Goal: Task Accomplishment & Management: Manage account settings

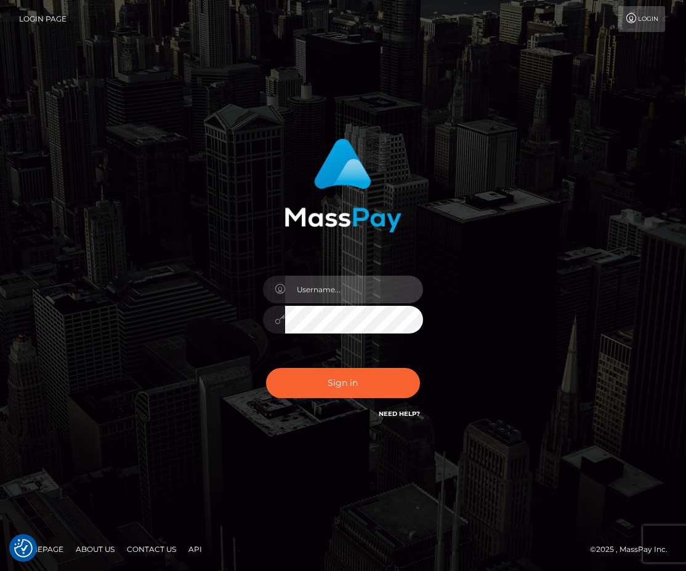
type input "Anthony.Spree"
click at [622, 312] on div "Anthony.Spree Sign in" at bounding box center [342, 285] width 591 height 313
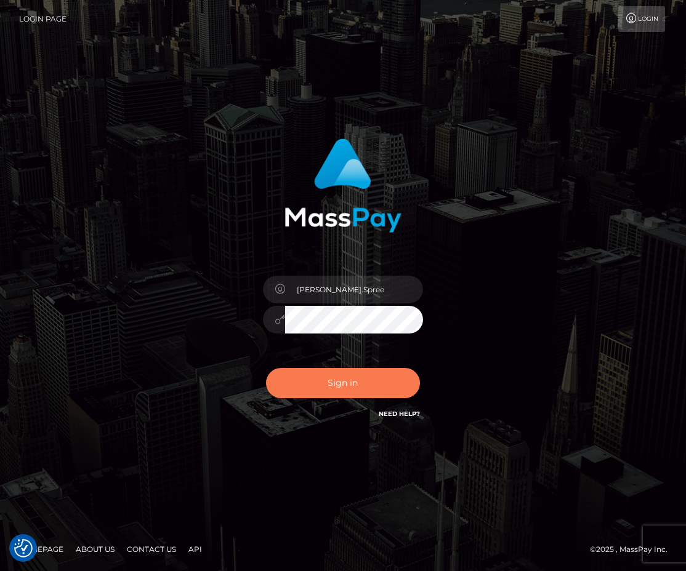
click at [326, 383] on button "Sign in" at bounding box center [343, 383] width 154 height 30
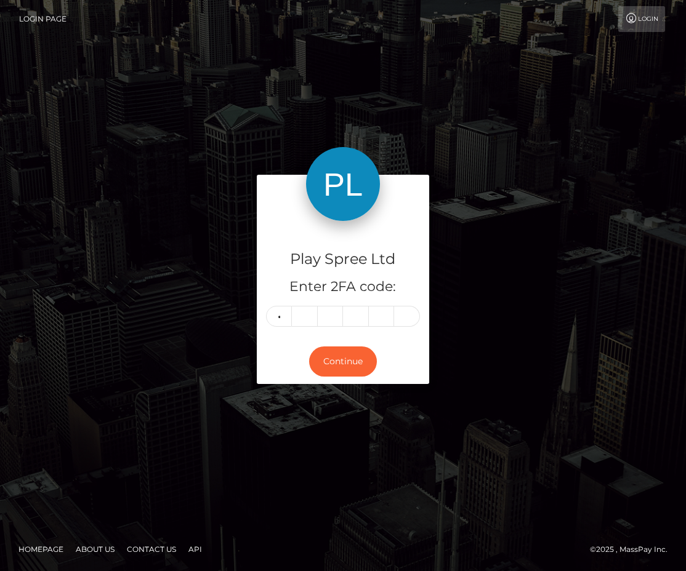
type input "6"
type input "4"
type input "8"
type input "4"
type input "5"
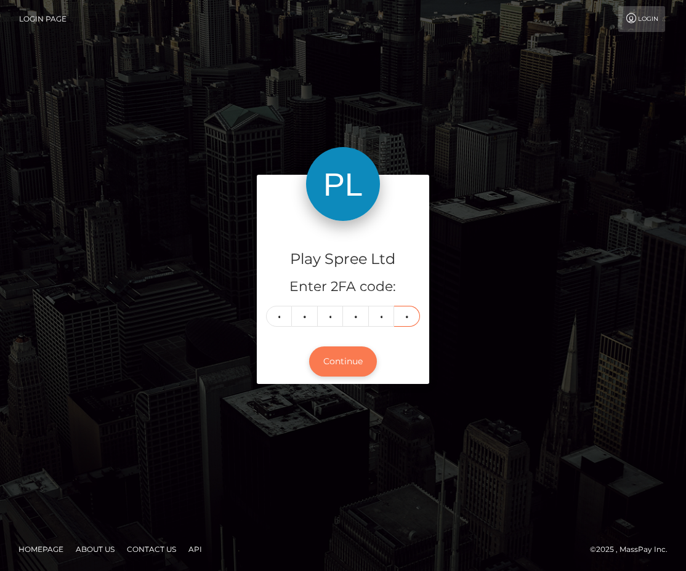
type input "9"
click at [344, 364] on button "Continue" at bounding box center [343, 362] width 68 height 30
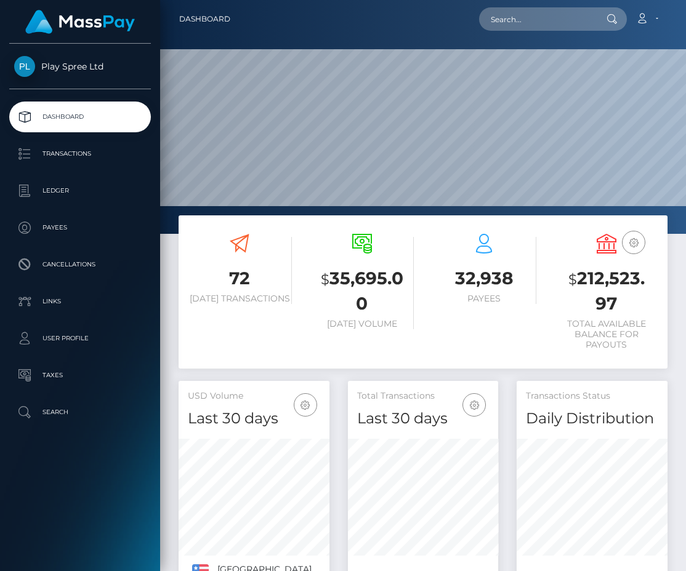
scroll to position [219, 150]
click at [612, 276] on h3 "$ 212,523.97" at bounding box center [607, 291] width 104 height 49
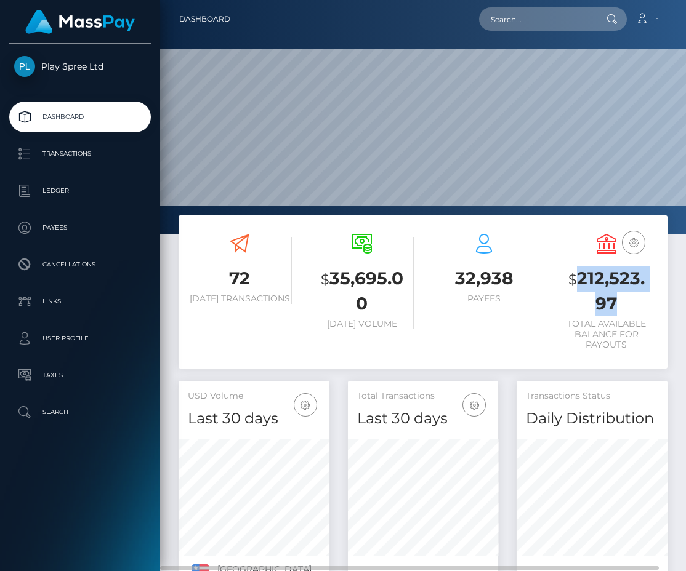
click at [612, 276] on h3 "$ 212,523.97" at bounding box center [607, 291] width 104 height 49
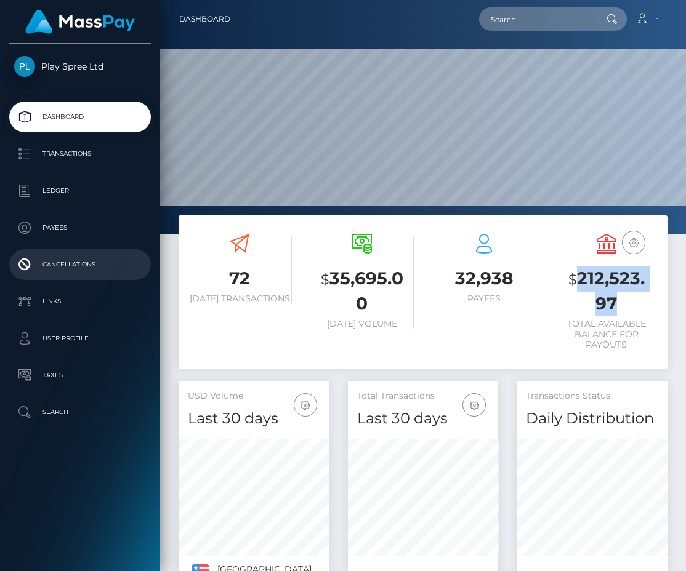
copy h3 "212,523.97"
